Goal: Information Seeking & Learning: Learn about a topic

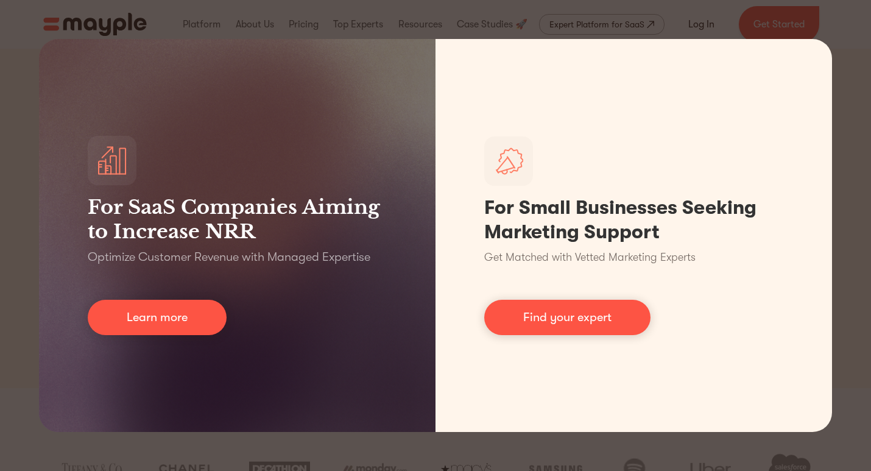
click at [835, 27] on div "For SaaS Companies Aiming to Increase NRR Optimize Customer Revenue with Manage…" at bounding box center [435, 235] width 871 height 471
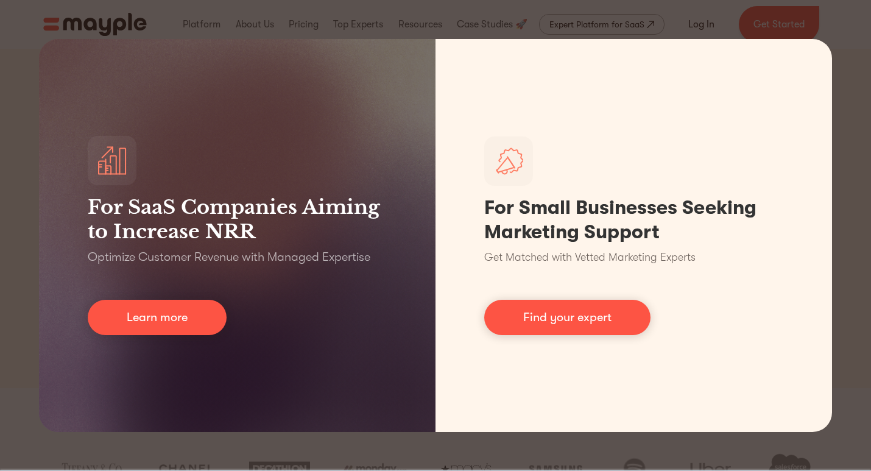
click at [860, 125] on div "For SaaS Companies Aiming to Increase NRR Optimize Customer Revenue with Manage…" at bounding box center [435, 235] width 871 height 471
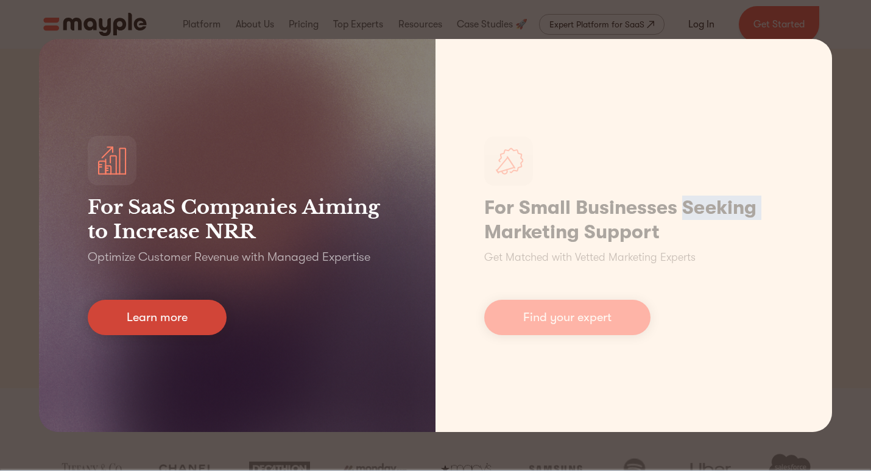
click at [166, 306] on link "Learn more" at bounding box center [157, 317] width 139 height 35
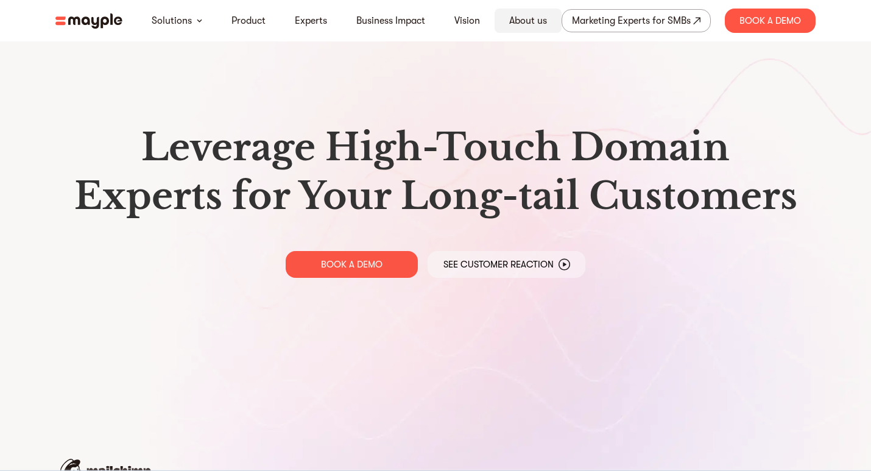
drag, startPoint x: 533, startPoint y: 22, endPoint x: 515, endPoint y: 35, distance: 21.3
click at [532, 22] on link "About us" at bounding box center [528, 20] width 38 height 15
